Goal: Transaction & Acquisition: Download file/media

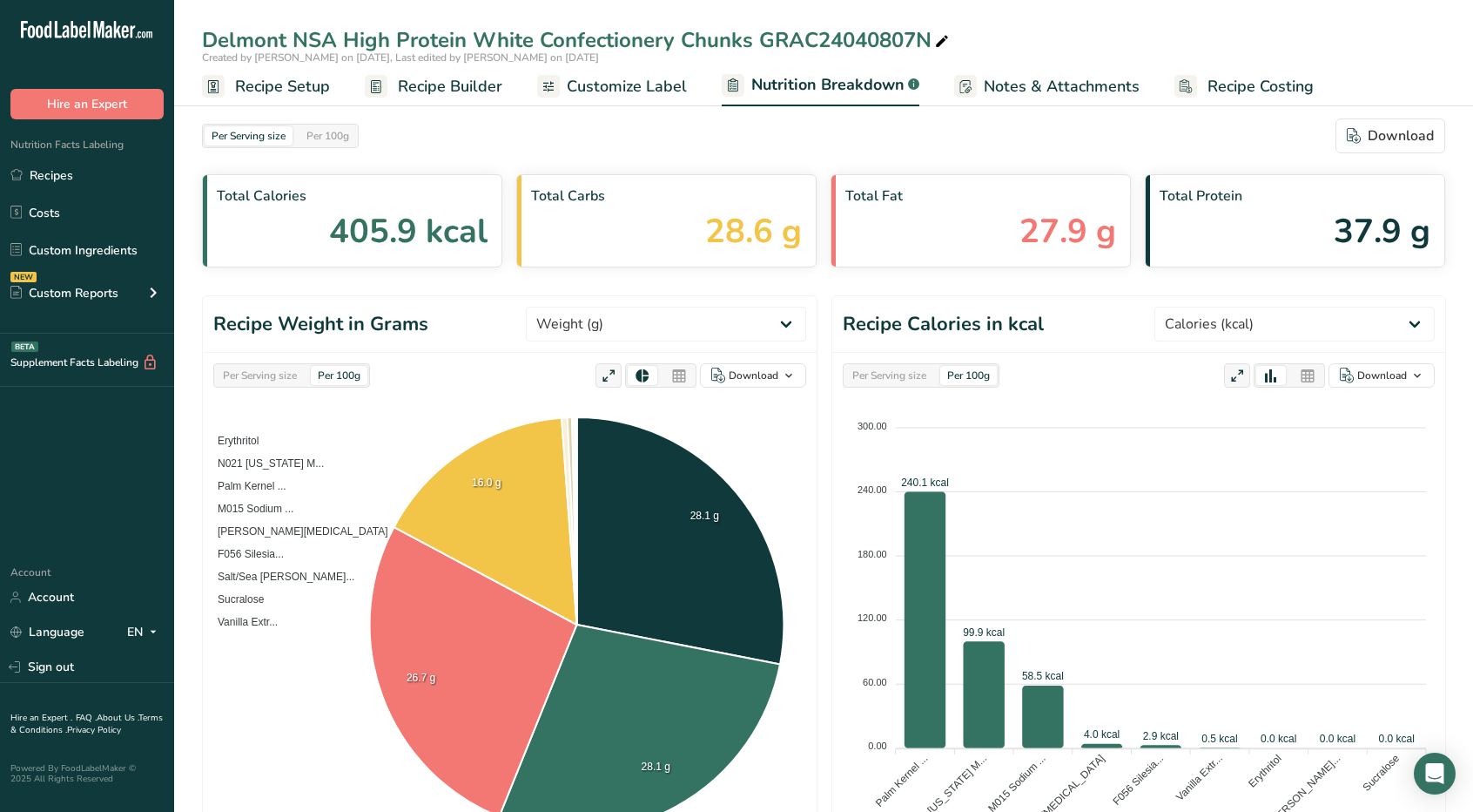
select select "Calories"
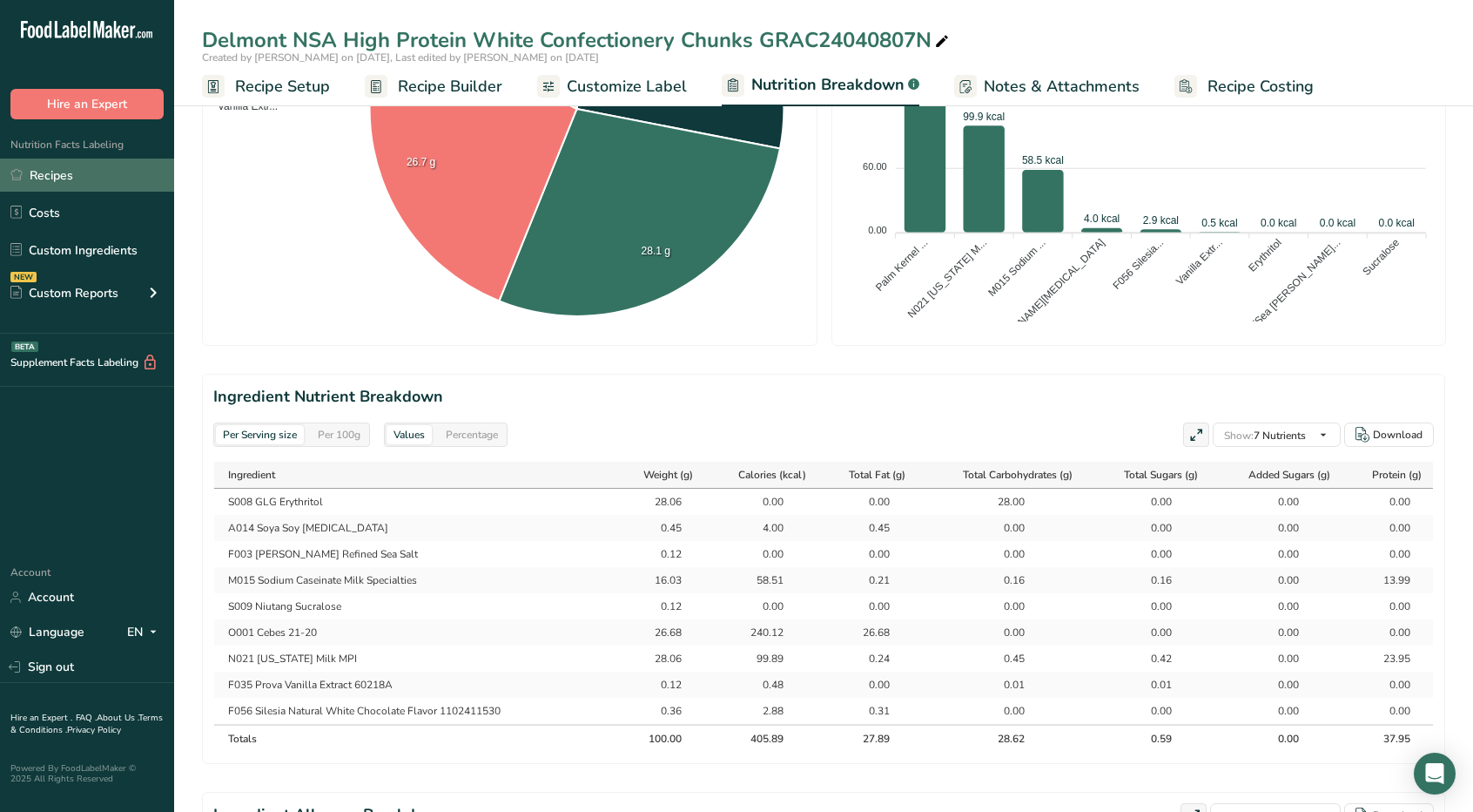
click at [65, 179] on link "Recipes" at bounding box center [87, 174] width 174 height 33
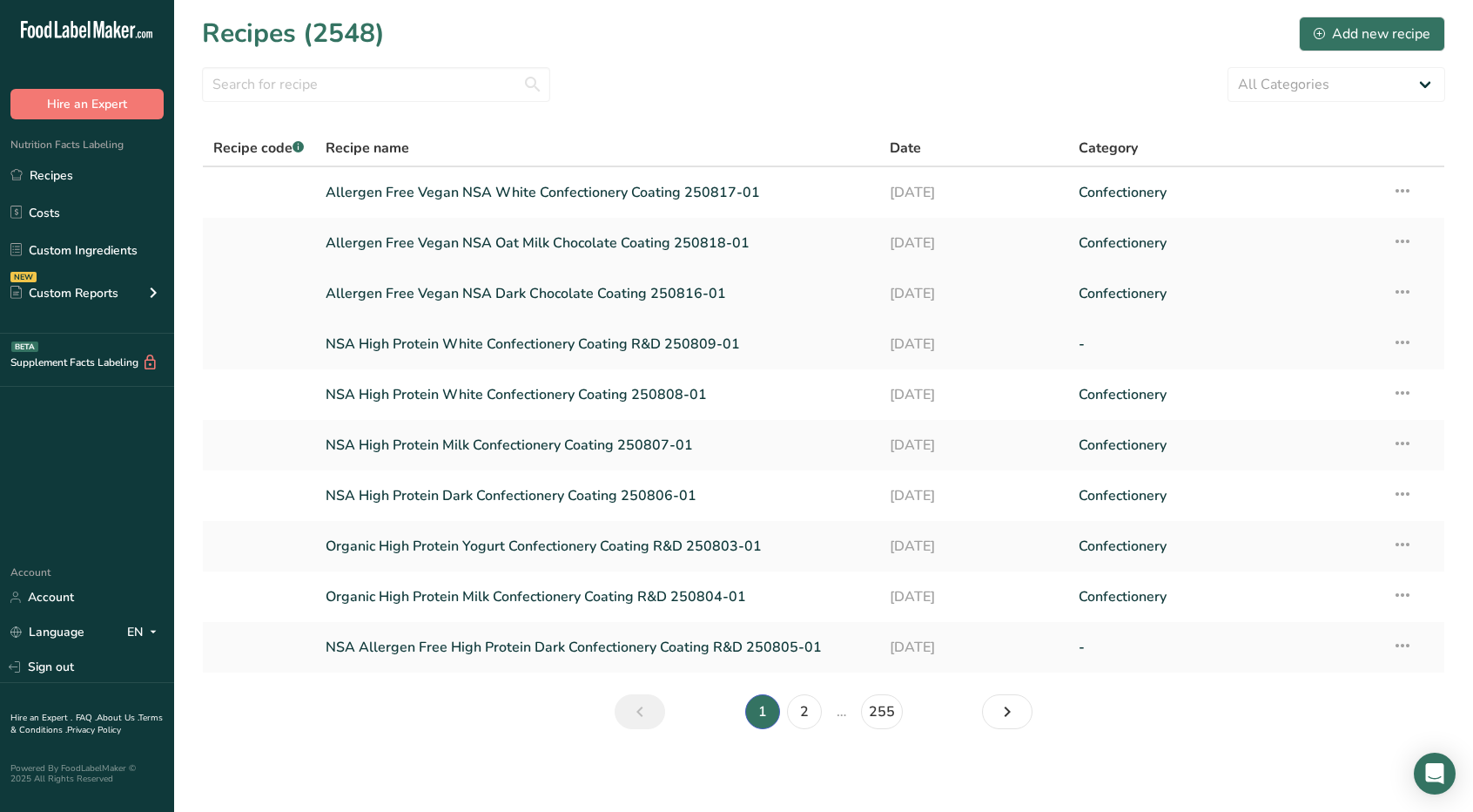
click at [1397, 289] on icon at bounding box center [1402, 291] width 21 height 31
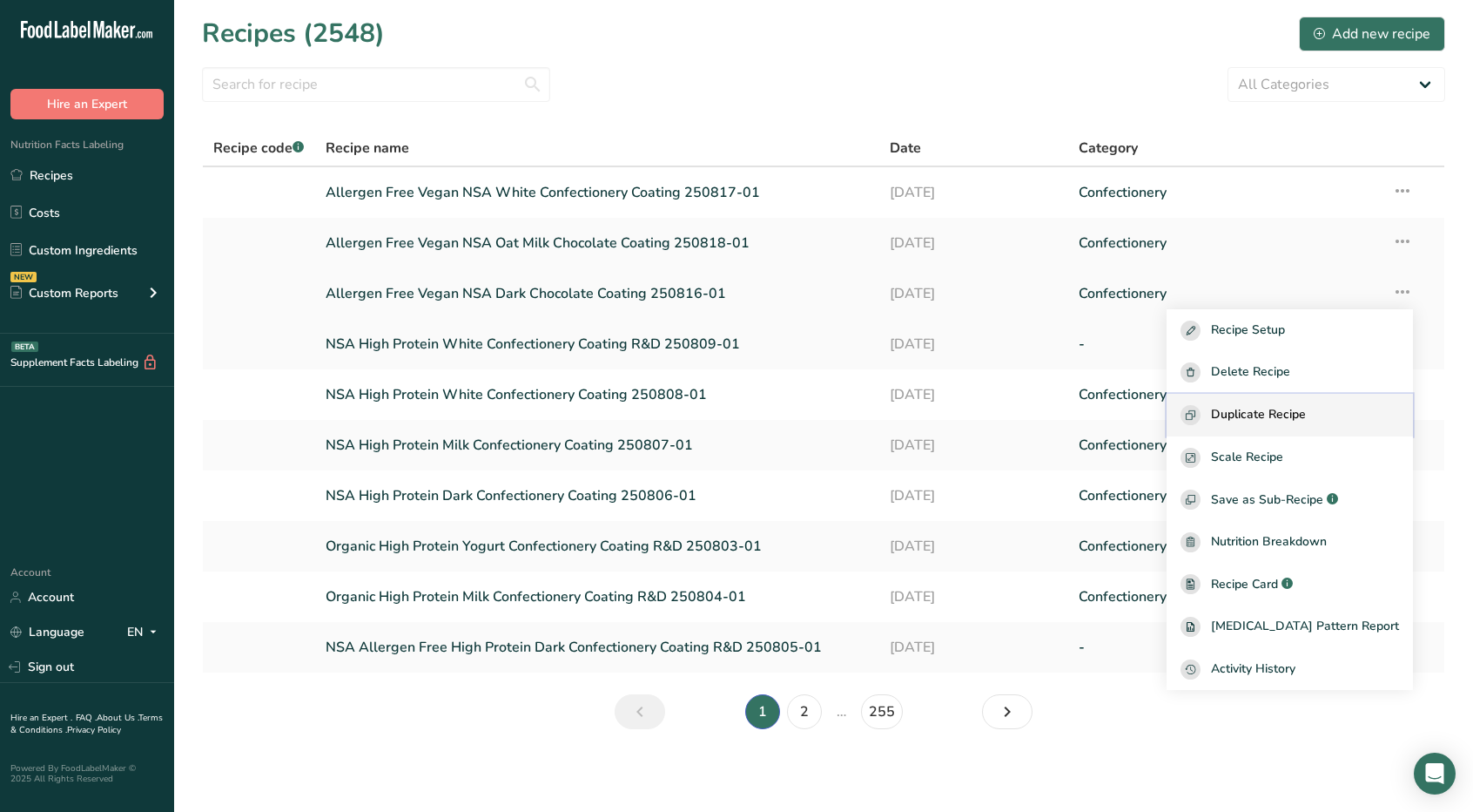
click at [1304, 398] on button "Duplicate Recipe" at bounding box center [1290, 415] width 247 height 43
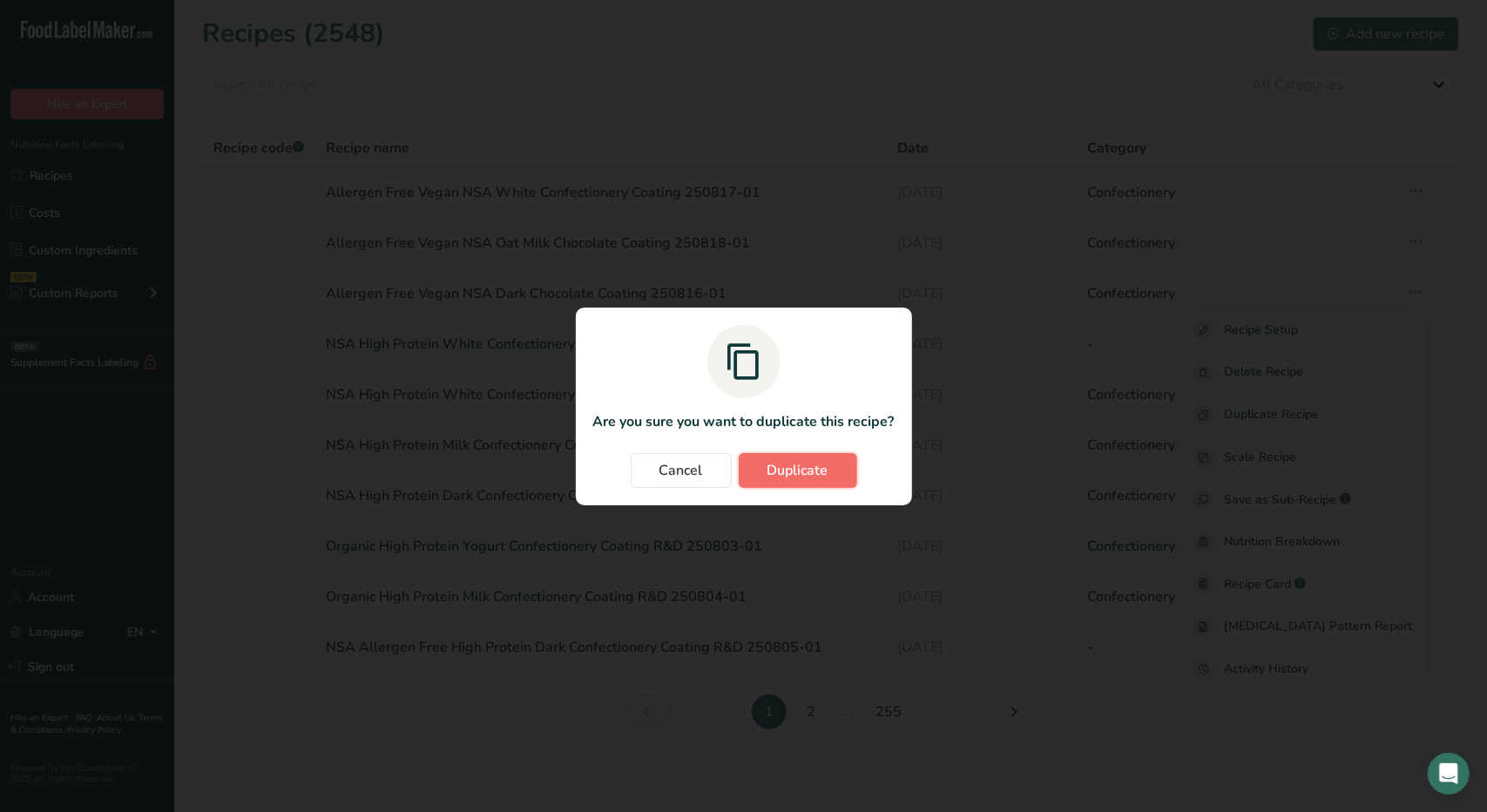
click at [815, 478] on span "Duplicate" at bounding box center [798, 470] width 61 height 21
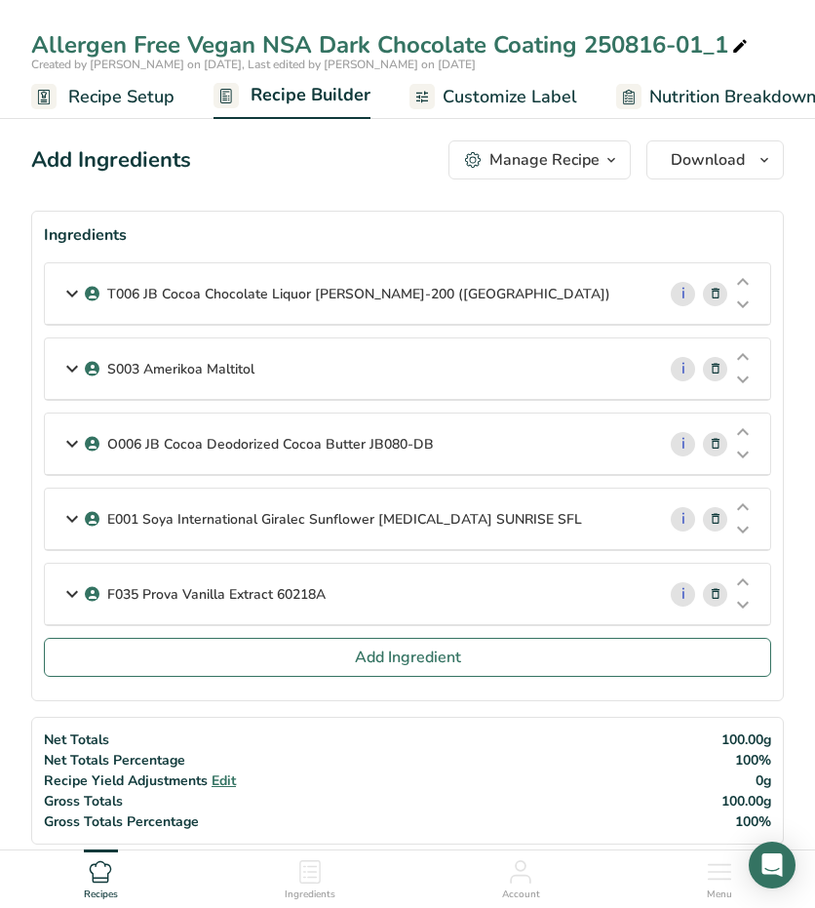
click at [727, 40] on div "Allergen Free Vegan NSA Dark Chocolate Coating 250816-01_1" at bounding box center [391, 44] width 720 height 35
type input "Allergen Free Vegan NSA Dark Chocolate Drops 250816-02"
click at [72, 297] on icon at bounding box center [71, 293] width 23 height 35
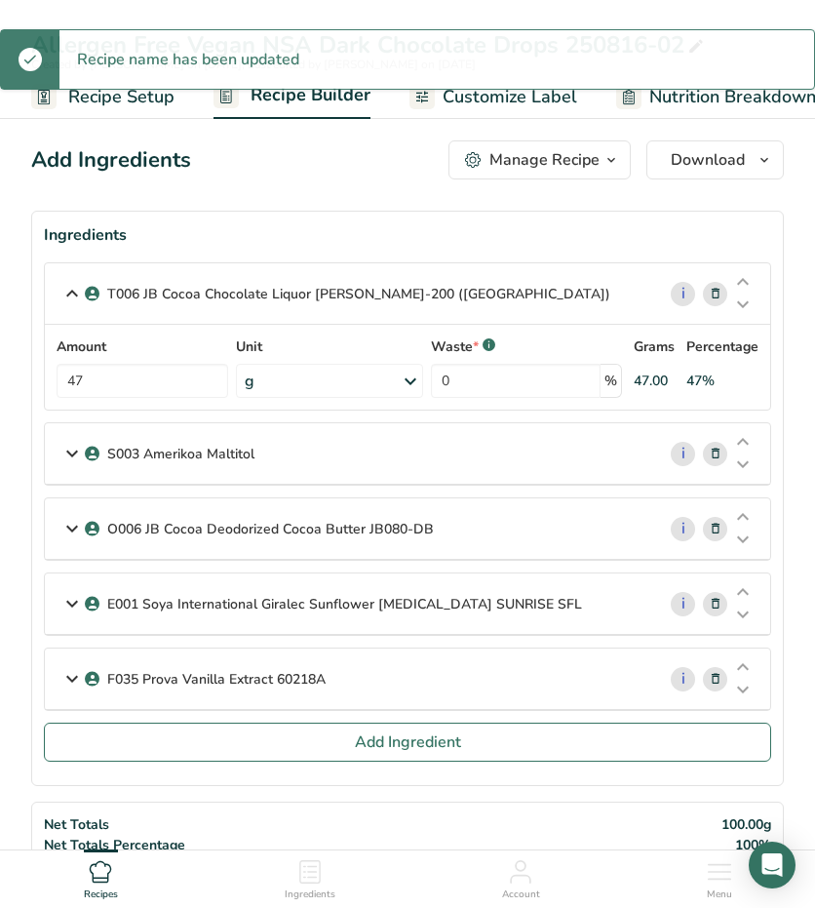
click at [68, 450] on icon at bounding box center [71, 453] width 23 height 35
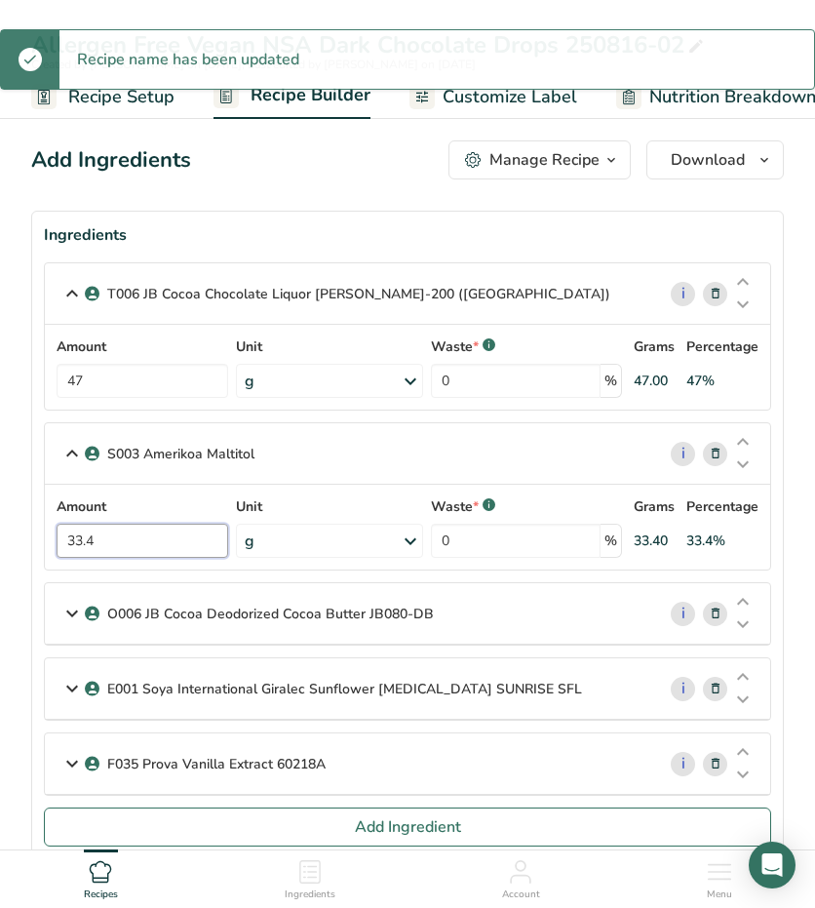
drag, startPoint x: 117, startPoint y: 541, endPoint x: -58, endPoint y: 554, distance: 175.0
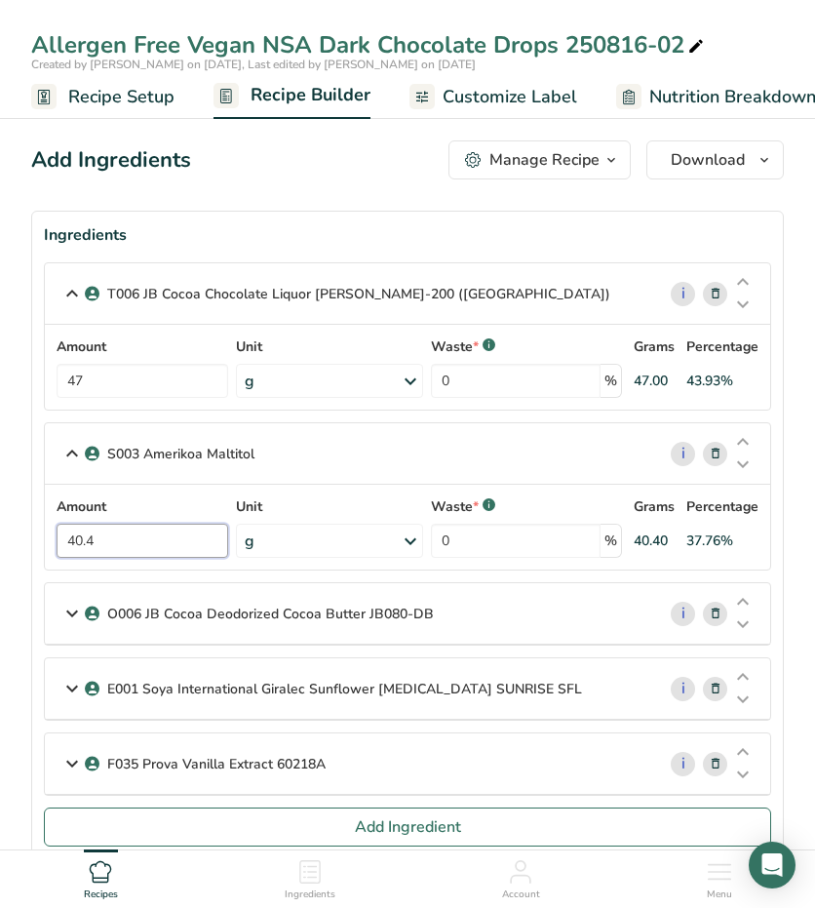
type input "40.4"
click at [74, 613] on icon at bounding box center [71, 613] width 23 height 35
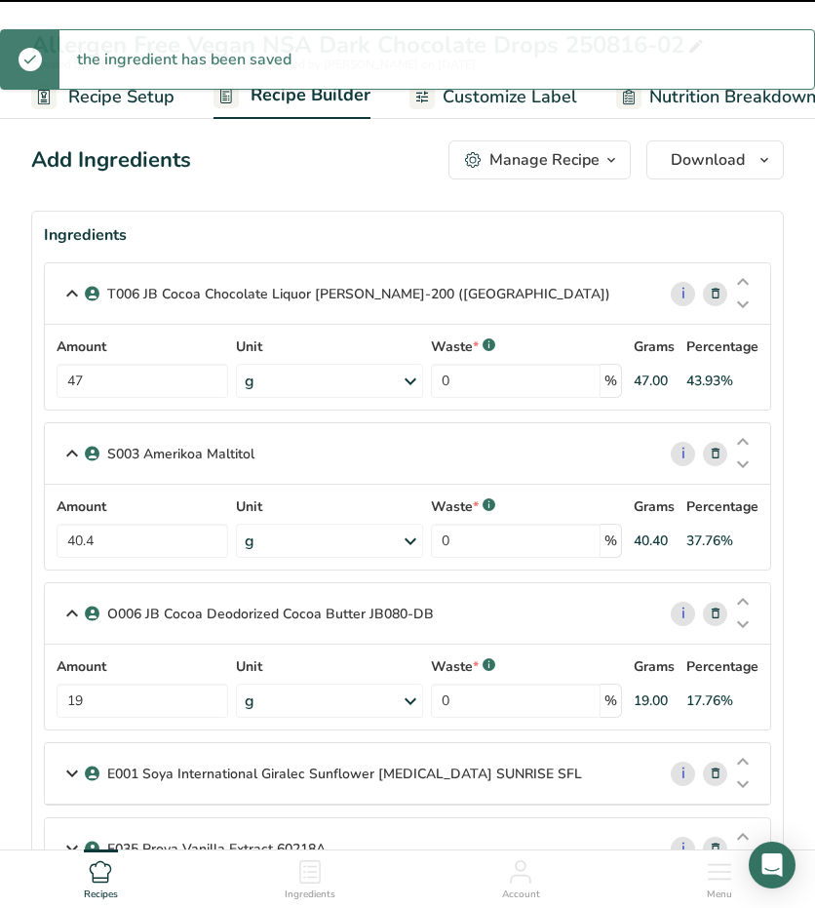
click at [105, 695] on div "Amount 19 Unit g Weight Units g kg mg See more Volume Units l Volume units requ…" at bounding box center [408, 686] width 702 height 61
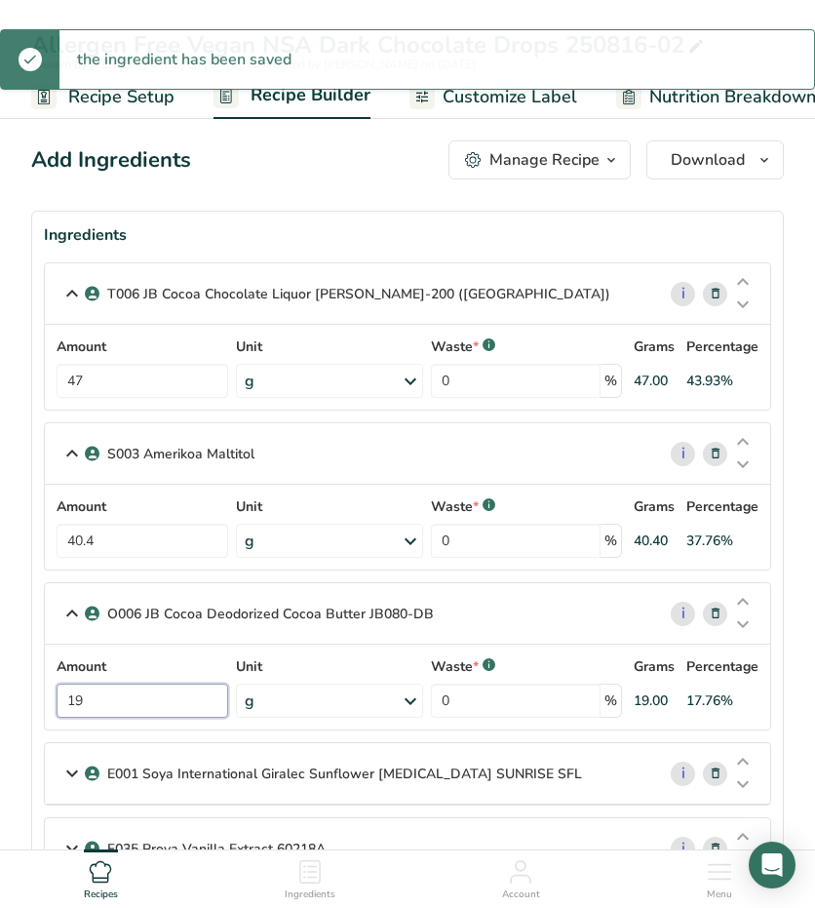
click at [105, 695] on input "19" at bounding box center [143, 700] width 172 height 34
type input "12"
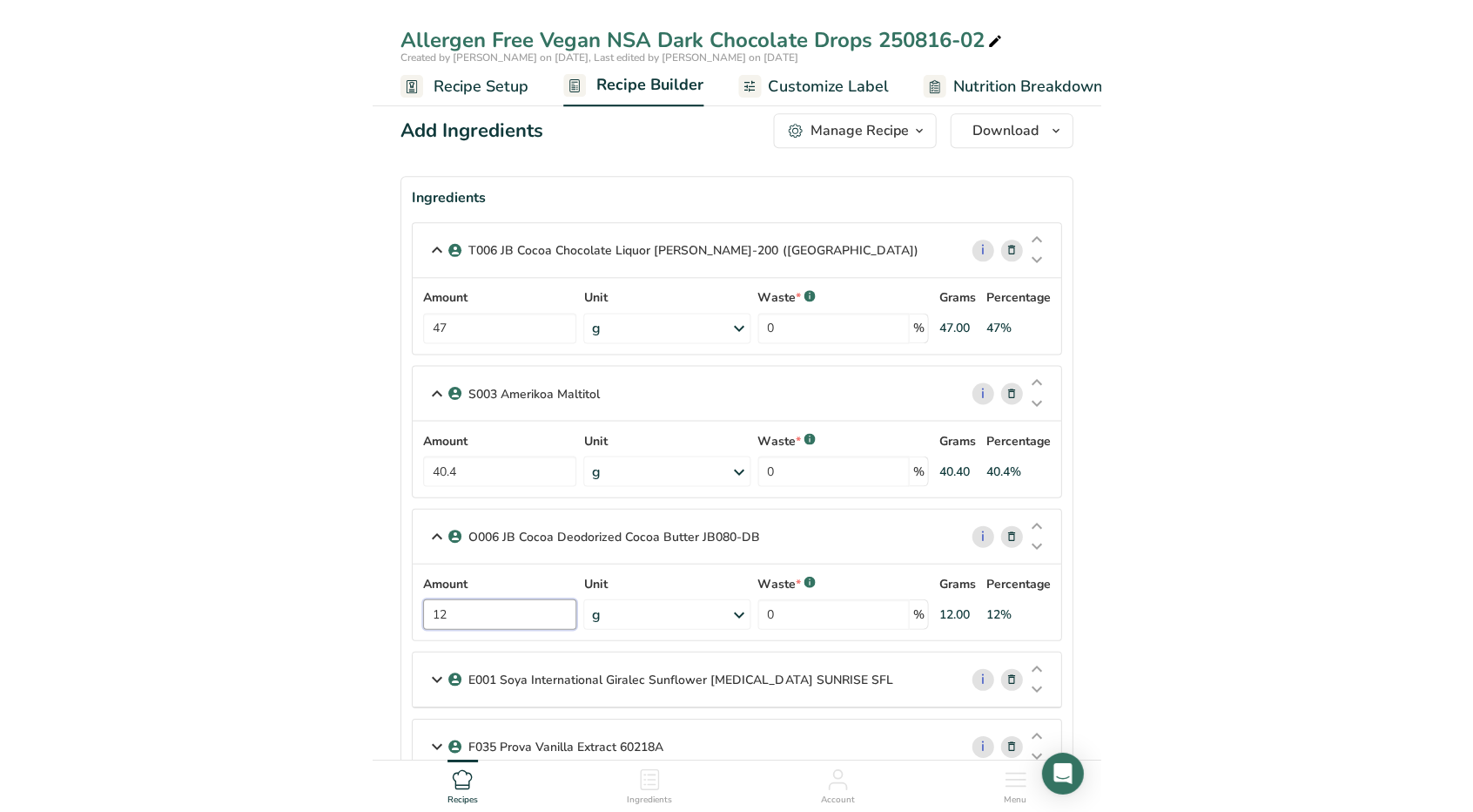
scroll to position [11, 0]
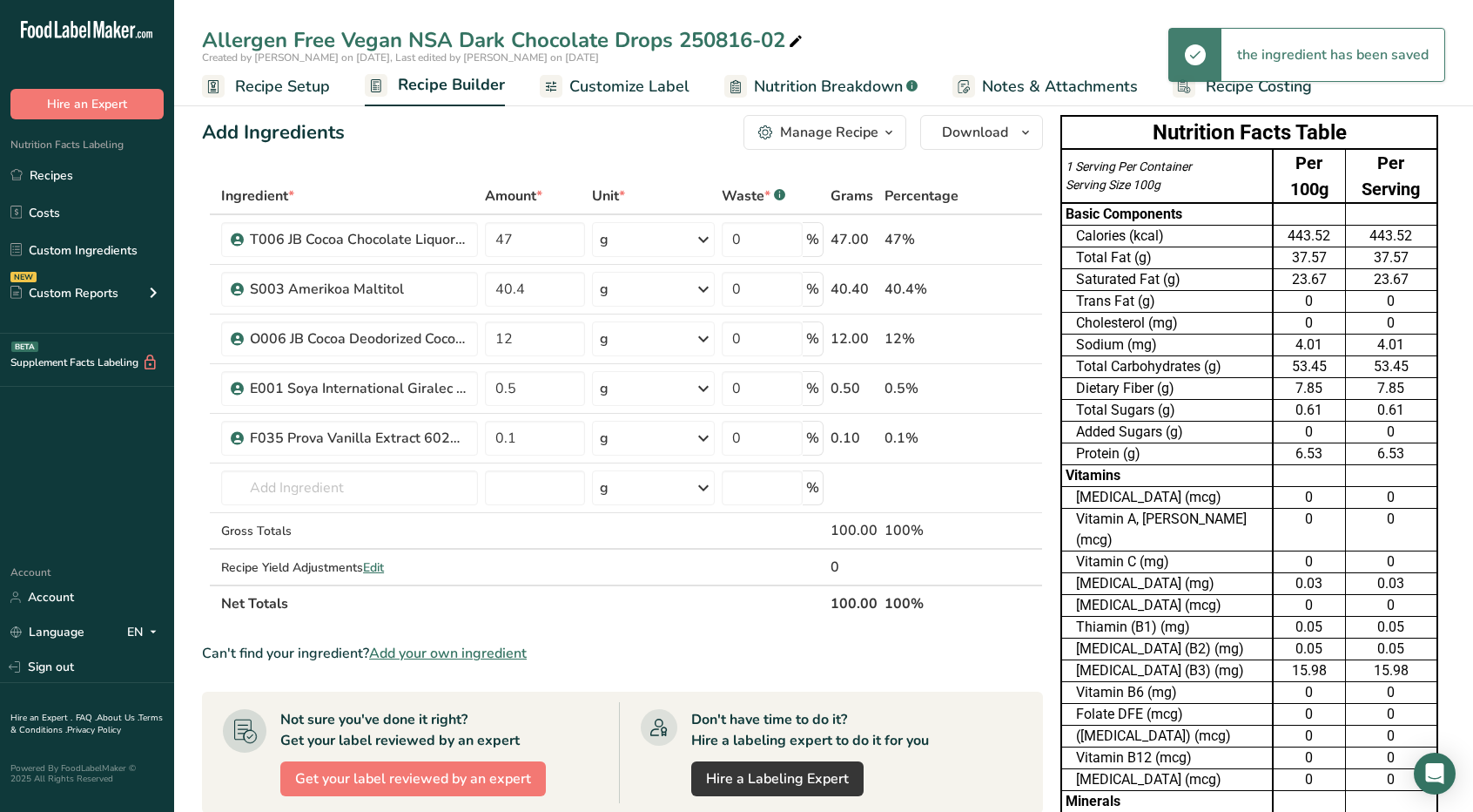
click at [644, 89] on span "Customize Label" at bounding box center [630, 87] width 121 height 23
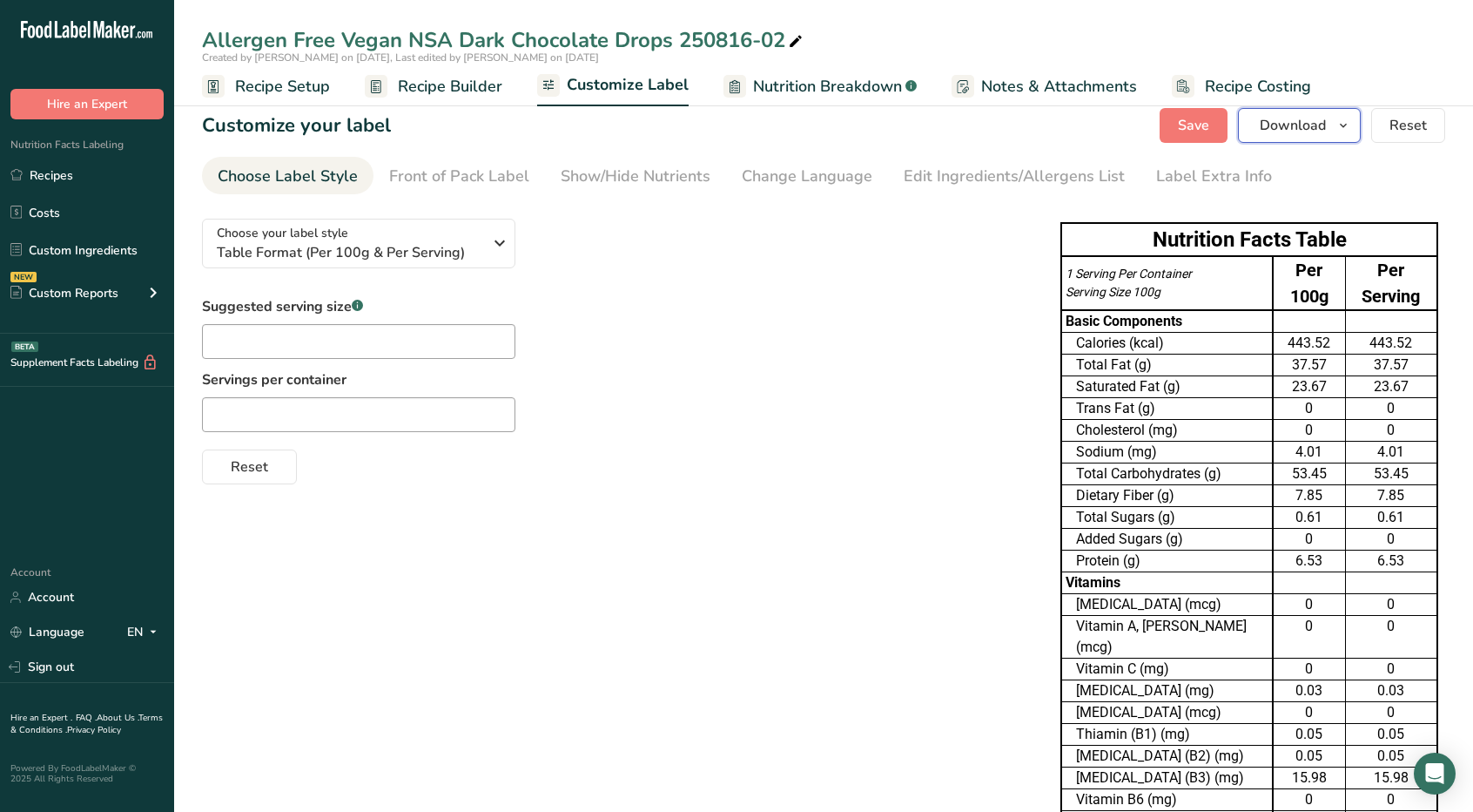
click at [1351, 130] on icon "button" at bounding box center [1343, 126] width 14 height 21
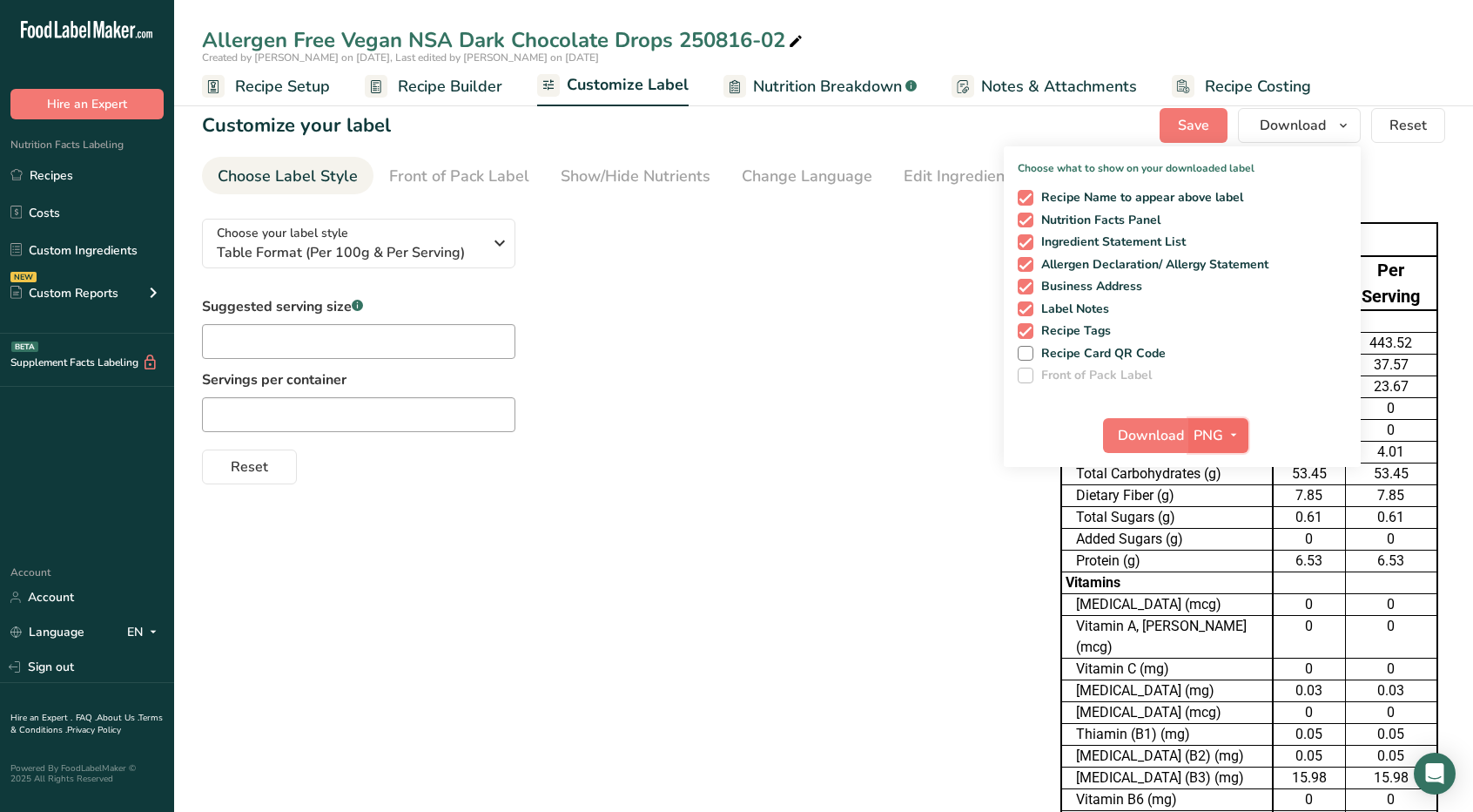
click at [1239, 432] on icon "button" at bounding box center [1234, 435] width 14 height 21
click at [1217, 591] on link "XLSX" at bounding box center [1221, 585] width 55 height 29
checkbox input "false"
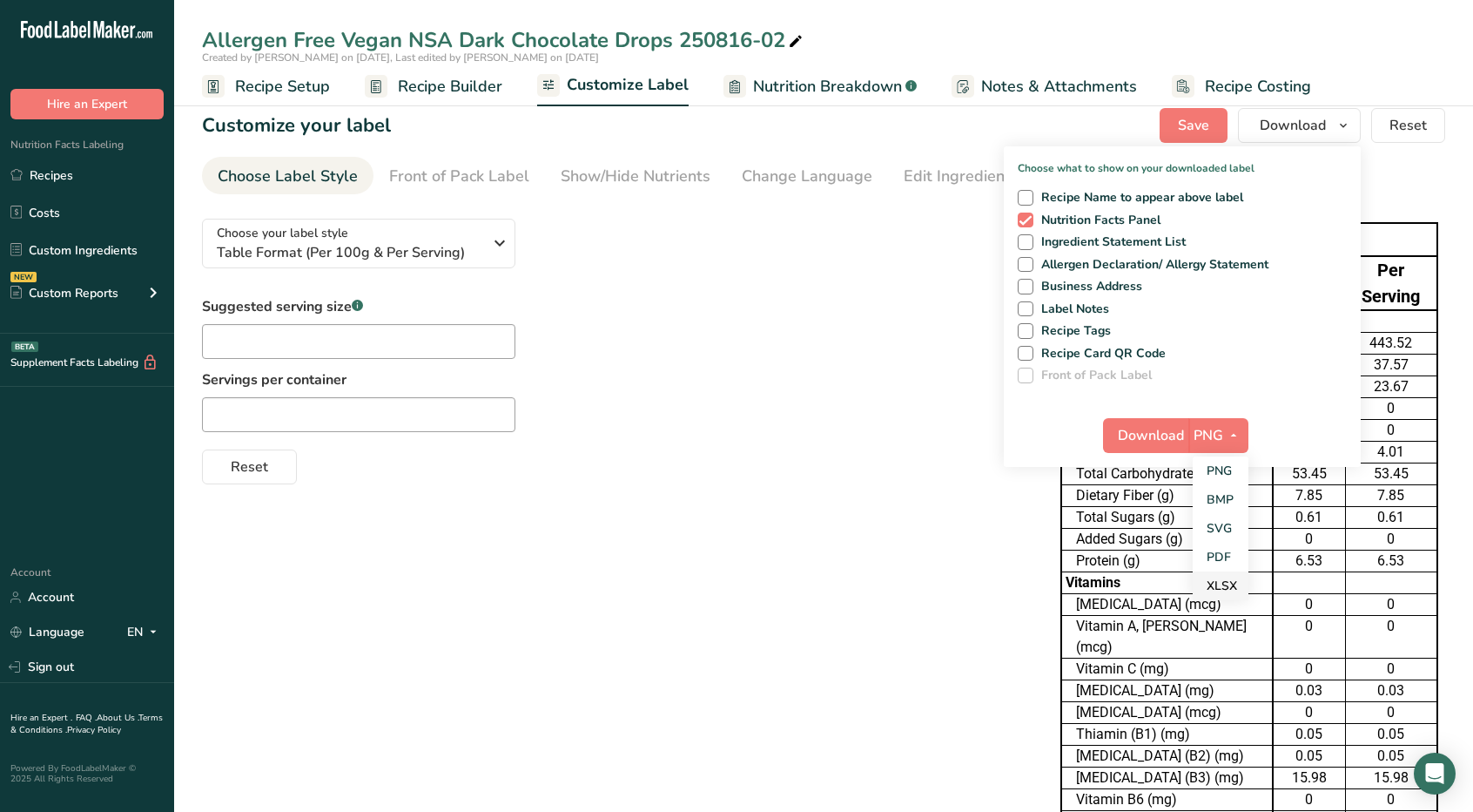
checkbox input "false"
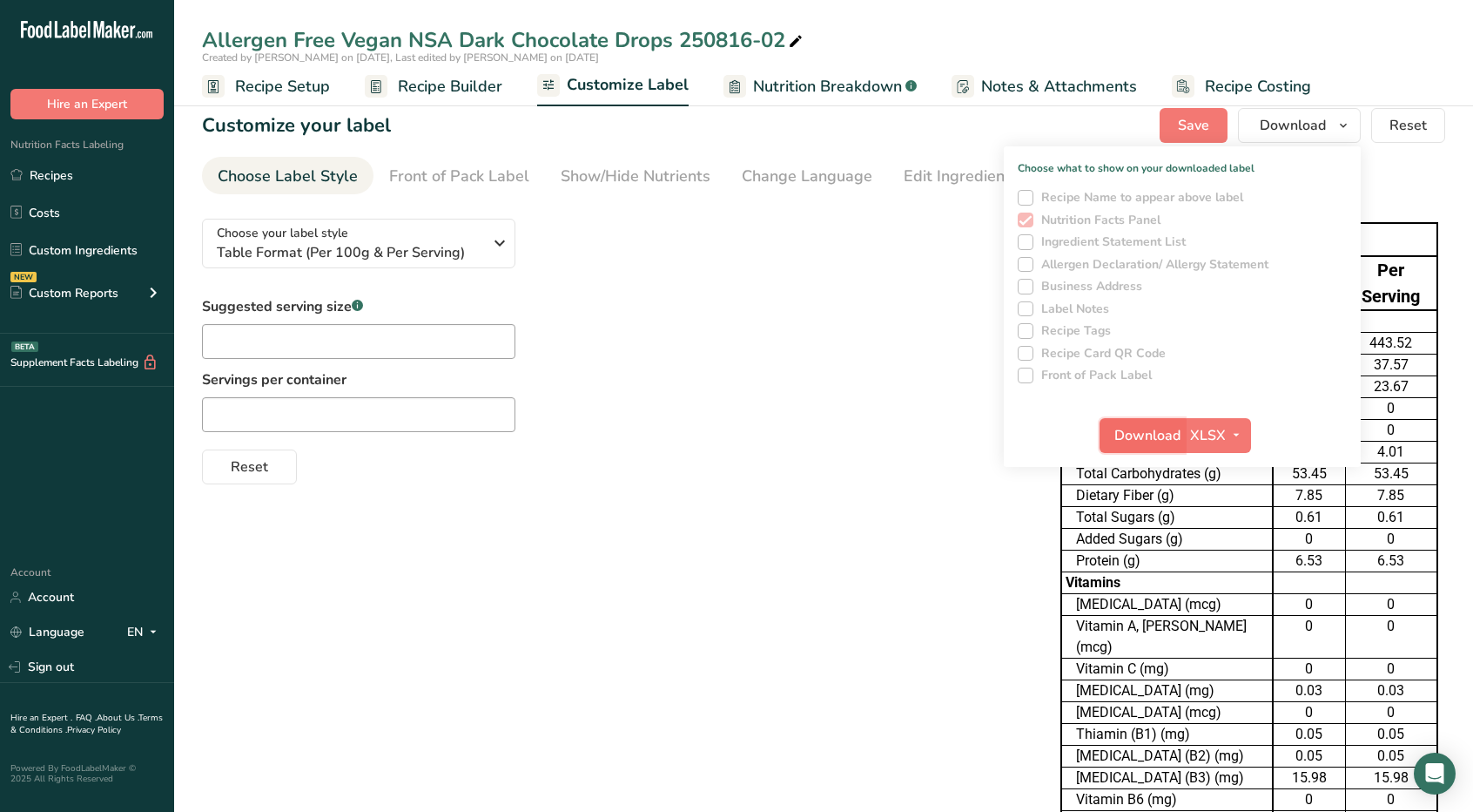
click at [1151, 434] on span "Download" at bounding box center [1148, 435] width 66 height 21
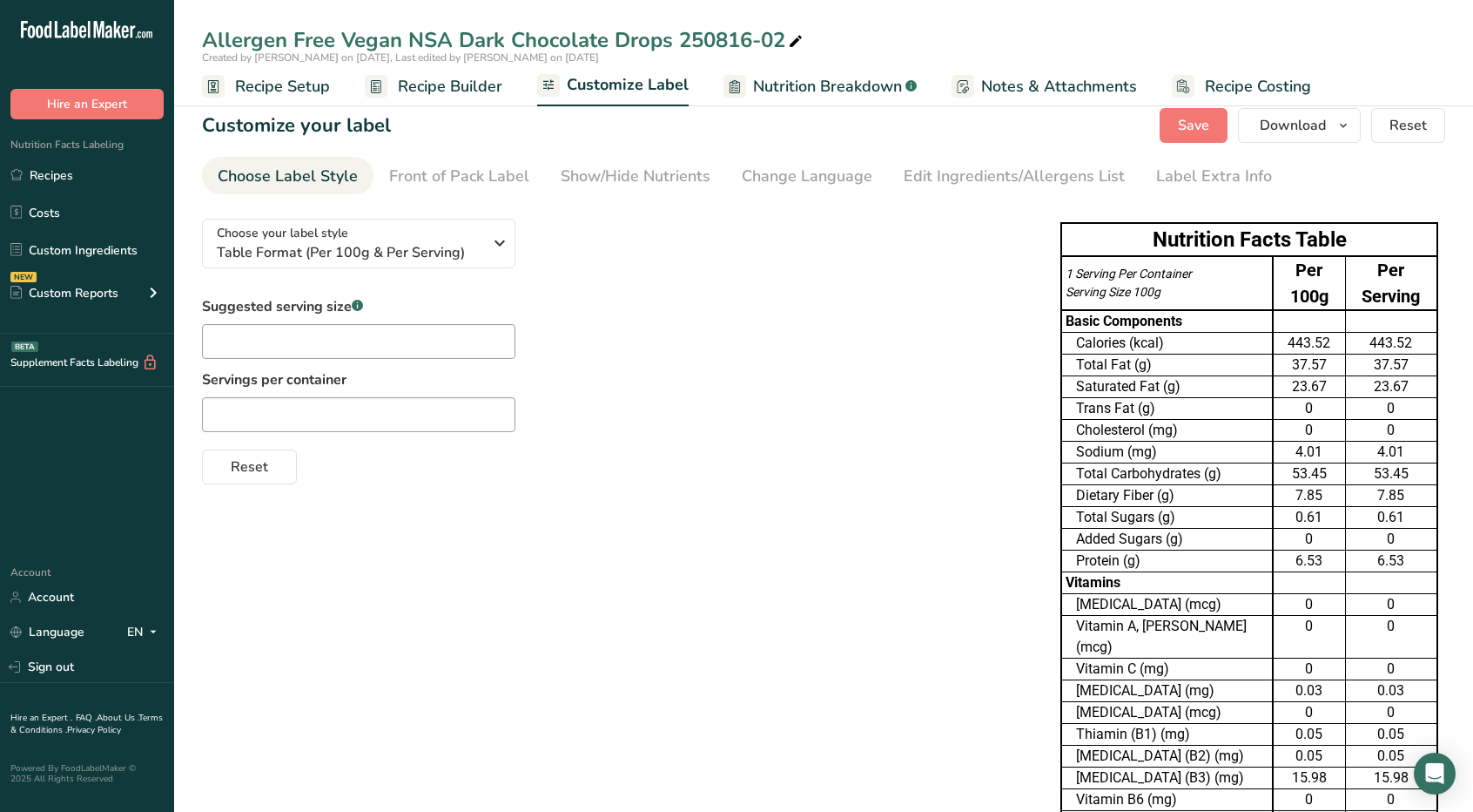
click at [911, 259] on div "Choose your label style Table Format (Per 100g & Per Serving) USA (FDA) Standar…" at bounding box center [614, 344] width 824 height 280
